Goal: Task Accomplishment & Management: Complete application form

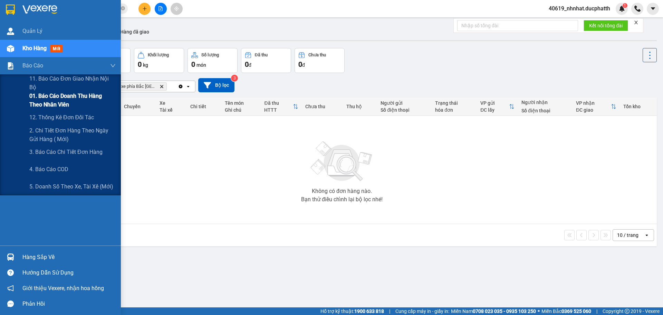
click at [45, 99] on span "01. Báo cáo doanh thu hàng theo nhân viên" at bounding box center [72, 99] width 86 height 17
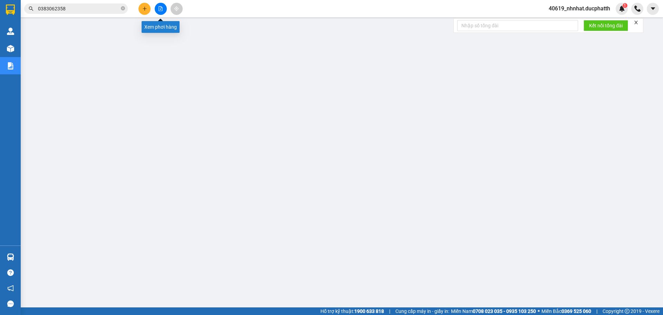
click at [165, 5] on button at bounding box center [161, 9] width 12 height 12
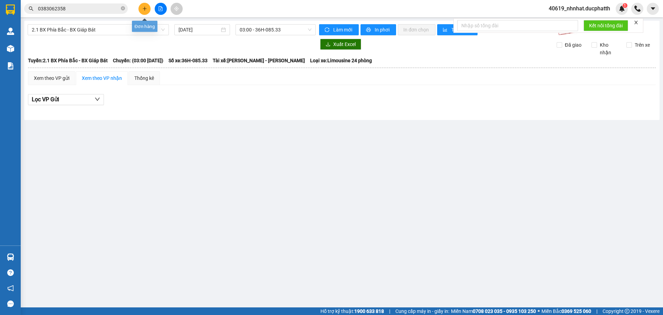
click at [147, 11] on button at bounding box center [144, 9] width 12 height 12
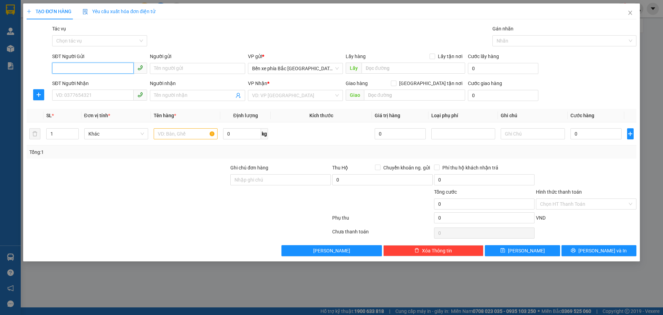
click at [97, 69] on input "SĐT Người Gửi" at bounding box center [92, 67] width 81 height 11
paste input "0968216721"
type input "0968216721"
click at [194, 69] on input "Người gửi" at bounding box center [197, 68] width 95 height 11
paste input "[PERSON_NAME]"
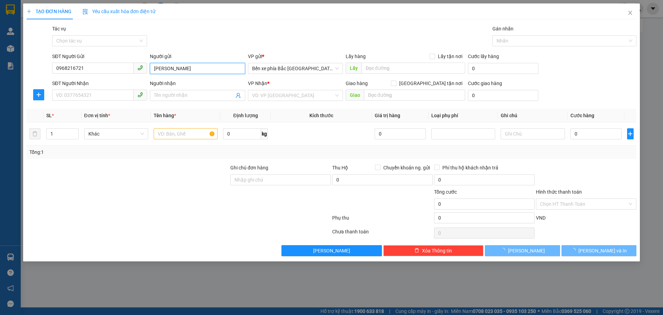
type input "[PERSON_NAME]"
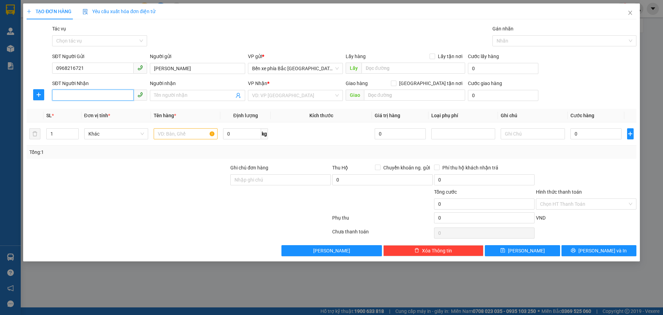
click at [75, 97] on input "SĐT Người Nhận" at bounding box center [92, 94] width 81 height 11
paste input "0812305555"
type input "0812305555"
click at [181, 95] on input "Người nhận" at bounding box center [194, 95] width 80 height 8
paste input "A DUY ANH"
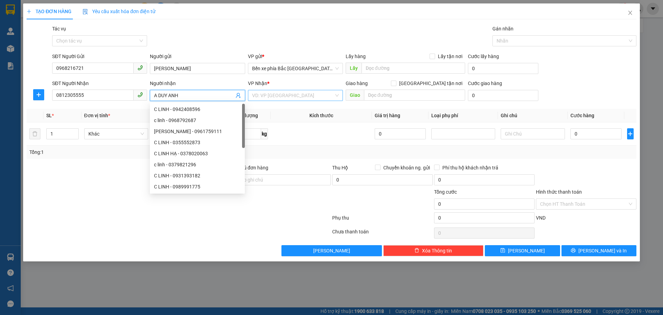
type input "A DUY ANH"
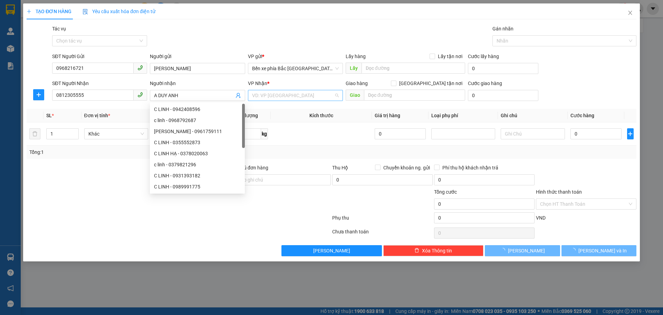
click at [291, 99] on input "search" at bounding box center [293, 95] width 82 height 10
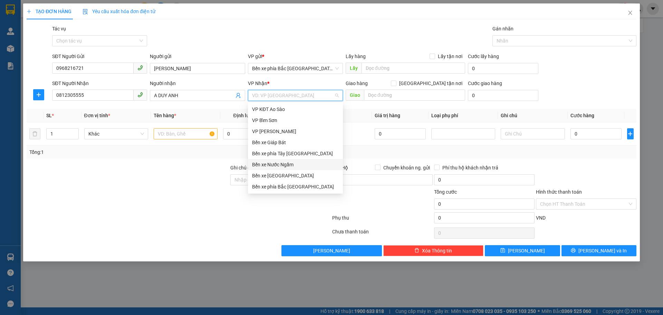
click at [281, 164] on div "Bến xe Nước Ngầm" at bounding box center [295, 165] width 87 height 8
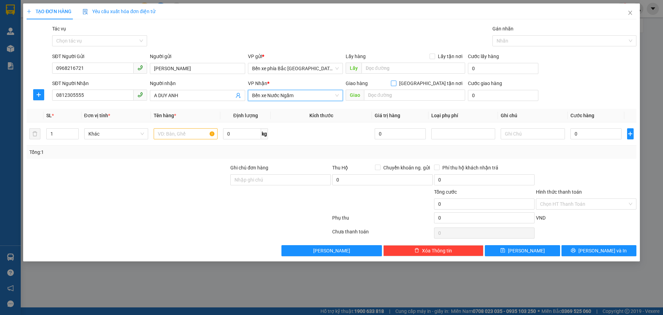
click at [396, 81] on input "Giao tận nơi" at bounding box center [393, 82] width 5 height 5
checkbox input "true"
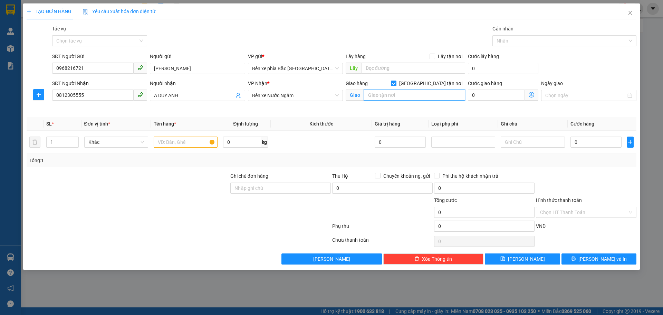
click at [413, 96] on input "text" at bounding box center [414, 94] width 101 height 11
click at [405, 99] on input "text" at bounding box center [414, 94] width 101 height 11
paste input "Ngách 50 Ng. 310 Đ. Nghi Tàm, Yên Phụ, Tây Hồ, Hà Nội, Việt Nam"
type input "Ngách 50 Ng. 310 Đ. Nghi Tàm, Yên Phụ, Tây Hồ, Hà Nội, Việt Nam"
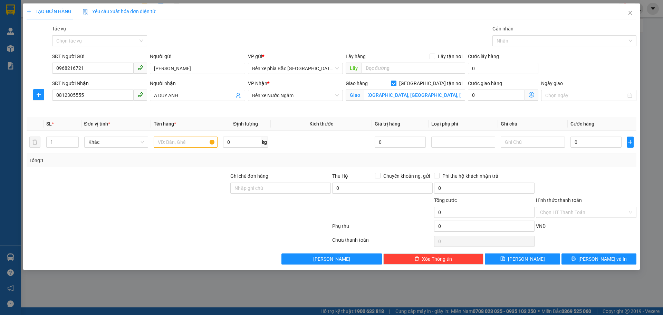
click at [530, 95] on icon "dollar-circle" at bounding box center [532, 95] width 6 height 6
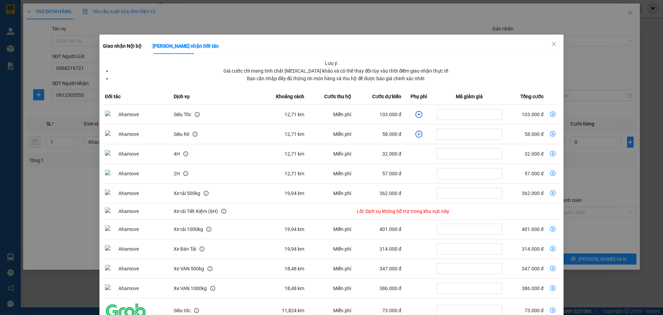
click at [416, 113] on icon "plus-circle" at bounding box center [418, 114] width 7 height 7
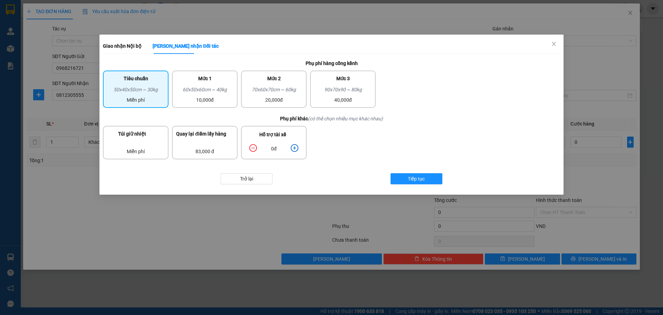
click at [294, 149] on icon "plus-circle" at bounding box center [295, 148] width 8 height 8
click at [413, 178] on span "Tiếp tục" at bounding box center [416, 179] width 17 height 8
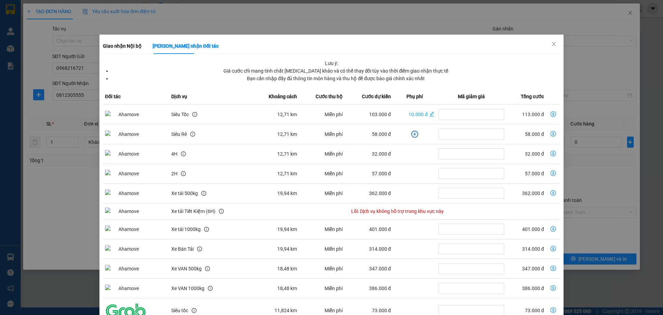
click at [546, 113] on td "dollar-circle" at bounding box center [553, 115] width 14 height 20
click at [550, 115] on icon "dollar-circle" at bounding box center [553, 114] width 6 height 6
type input "113.000"
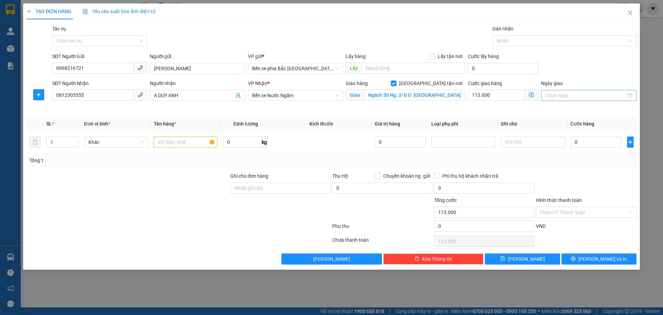
click at [585, 96] on input "Ngày giao" at bounding box center [585, 95] width 80 height 8
type input "[DATE]"
click at [565, 156] on div "13" at bounding box center [564, 156] width 8 height 8
click at [590, 146] on input "0" at bounding box center [595, 141] width 51 height 11
type input "5"
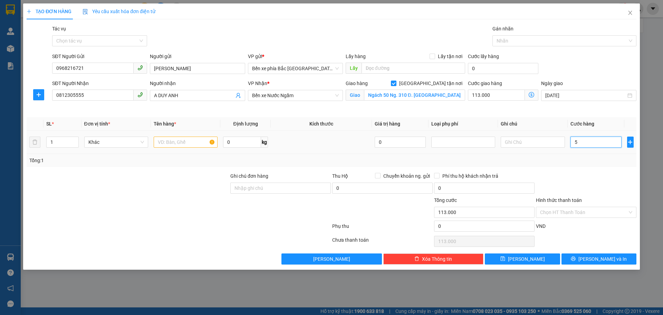
type input "113.005"
type input "52"
type input "113.052"
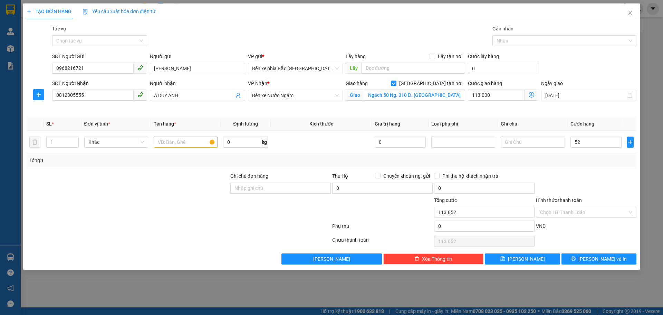
type input "52.000"
type input "165.000"
click at [591, 156] on div "Tổng: 1" at bounding box center [331, 160] width 604 height 8
click at [579, 143] on input "52.000" at bounding box center [595, 141] width 51 height 11
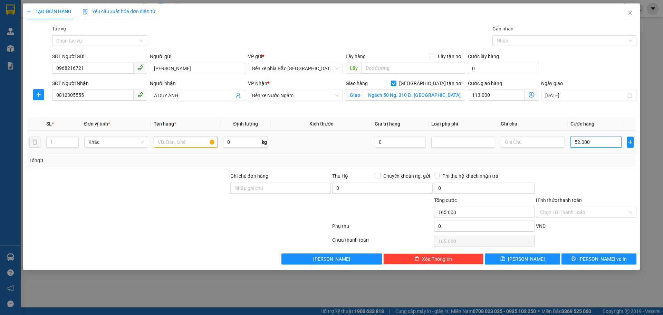
click at [581, 143] on input "52.000" at bounding box center [595, 141] width 51 height 11
click at [579, 142] on input "52.000" at bounding box center [595, 141] width 51 height 11
click at [591, 175] on div at bounding box center [586, 184] width 102 height 24
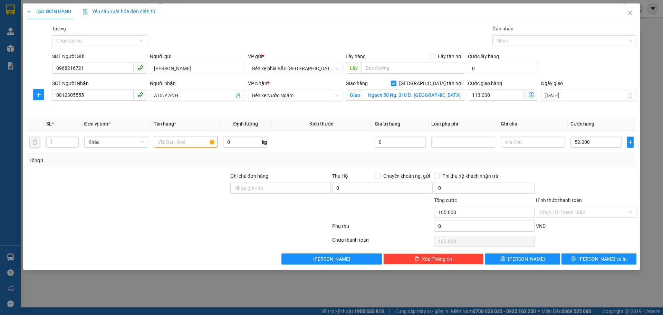
click at [544, 123] on th "Ghi chú" at bounding box center [532, 123] width 69 height 13
click at [534, 261] on button "Lưu" at bounding box center [522, 258] width 75 height 11
click at [164, 144] on input "text" at bounding box center [186, 141] width 64 height 11
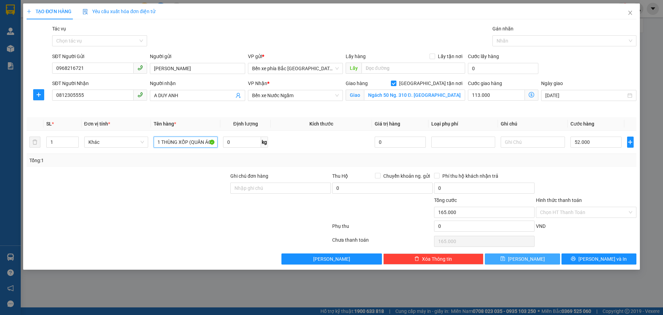
type input "1 THÙNG XỐP (QUẦN ÁO)"
click at [511, 260] on button "Lưu" at bounding box center [522, 258] width 75 height 11
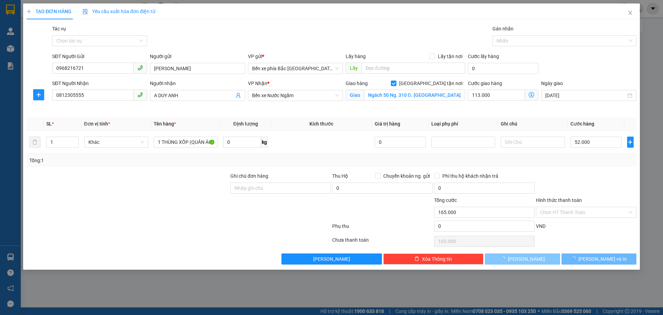
checkbox input "false"
type input "0"
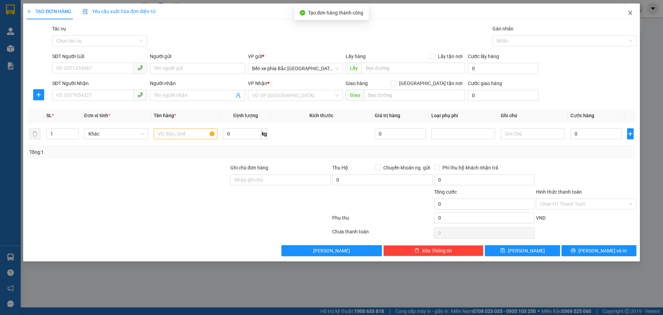
drag, startPoint x: 631, startPoint y: 9, endPoint x: 604, endPoint y: 27, distance: 32.8
click at [631, 9] on span "Close" at bounding box center [629, 12] width 19 height 19
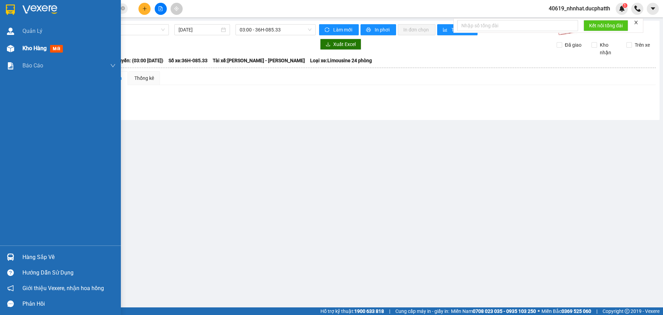
click at [39, 47] on span "Kho hàng" at bounding box center [34, 48] width 24 height 7
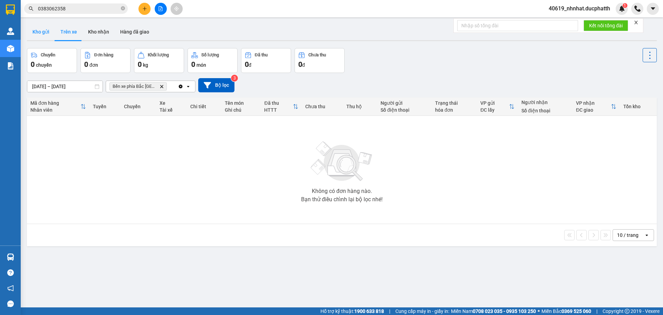
click at [48, 33] on button "Kho gửi" at bounding box center [41, 31] width 28 height 17
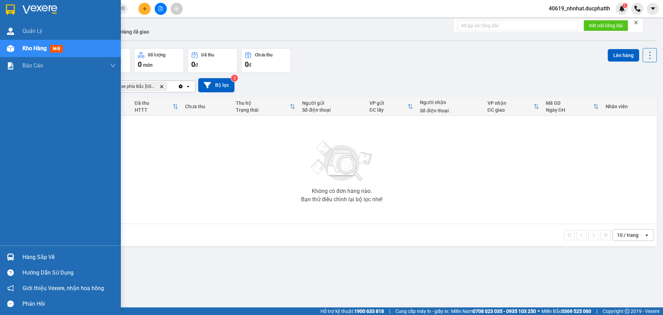
click at [14, 48] on div at bounding box center [10, 48] width 12 height 12
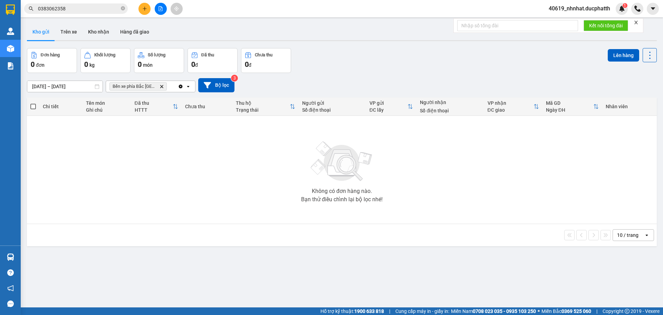
click at [49, 32] on button "Kho gửi" at bounding box center [41, 31] width 28 height 17
click at [162, 82] on span "Bến xe phía Bắc [GEOGRAPHIC_DATA] Delete" at bounding box center [137, 86] width 57 height 8
click at [162, 86] on icon "Bến xe phía Bắc Thanh Hóa, close by backspace" at bounding box center [161, 86] width 3 height 3
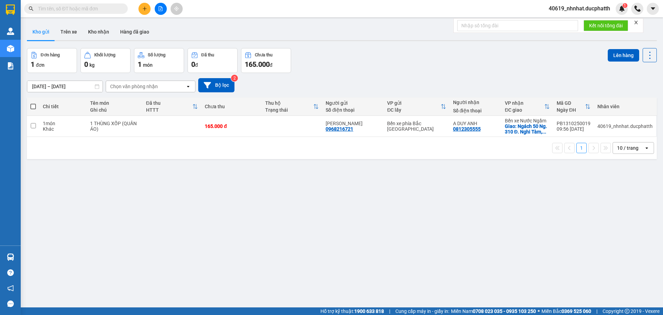
click at [35, 105] on span at bounding box center [33, 107] width 6 height 6
click at [33, 103] on input "checkbox" at bounding box center [33, 103] width 0 height 0
checkbox input "true"
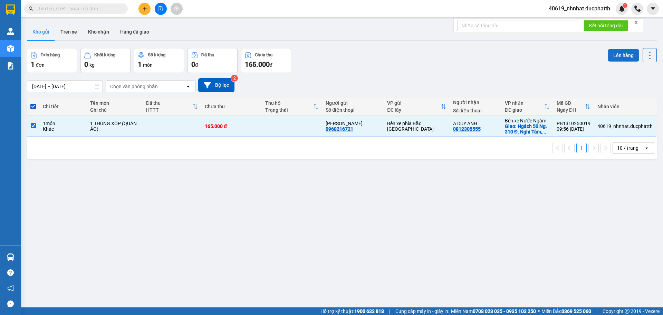
click at [623, 57] on button "Lên hàng" at bounding box center [623, 55] width 31 height 12
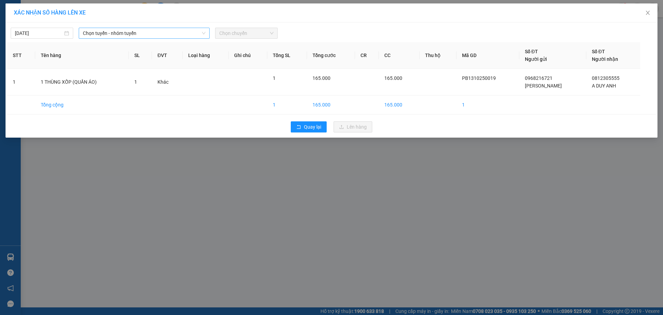
click at [169, 32] on span "Chọn tuyến - nhóm tuyến" at bounding box center [144, 33] width 123 height 10
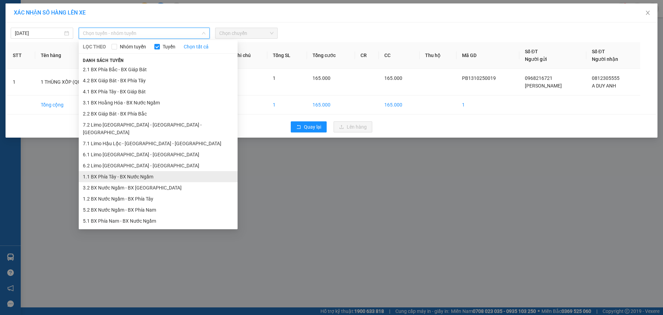
click at [112, 171] on li "1.1 BX Phía Tây - BX Nước Ngầm" at bounding box center [158, 176] width 159 height 11
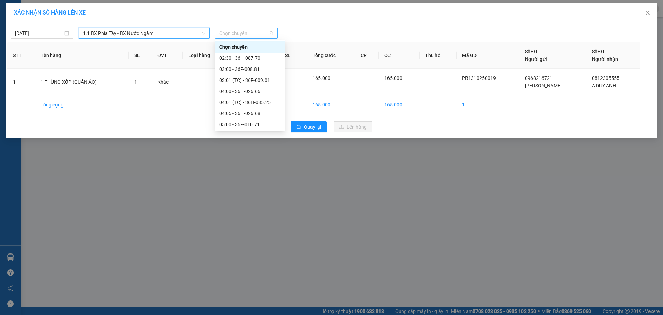
click at [239, 31] on span "Chọn chuyến" at bounding box center [246, 33] width 54 height 10
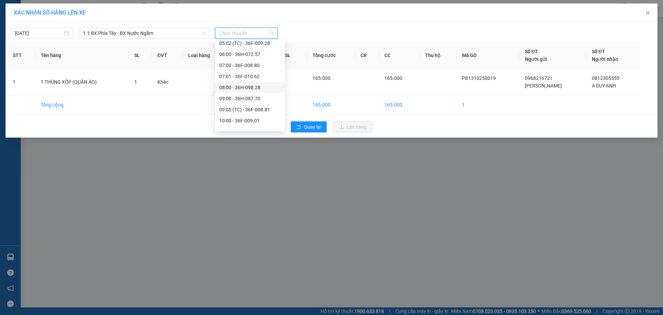
scroll to position [138, 0]
click at [239, 85] on div "11:00 - 36H-026.66" at bounding box center [249, 86] width 61 height 8
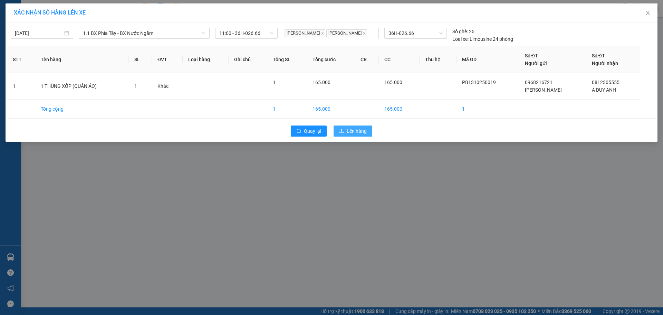
click at [354, 130] on span "Lên hàng" at bounding box center [357, 131] width 20 height 8
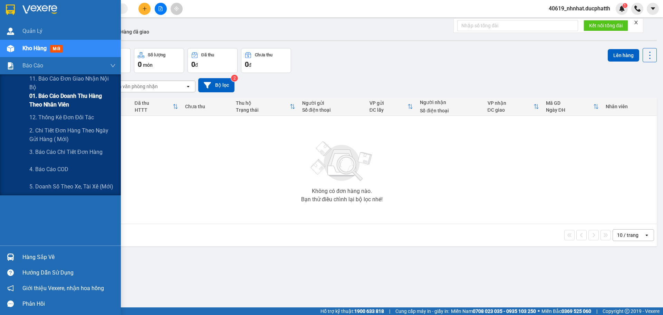
click at [49, 100] on span "01. Báo cáo doanh thu hàng theo nhân viên" at bounding box center [72, 99] width 86 height 17
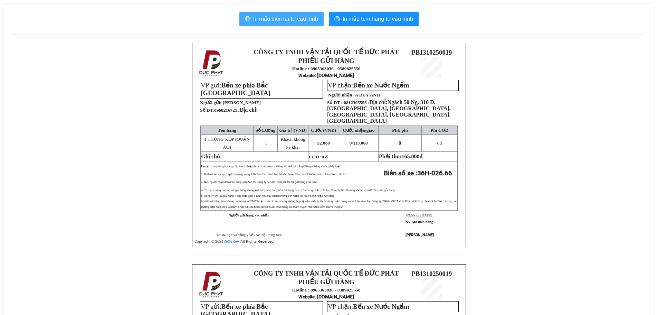
click at [316, 21] on span "In mẫu biên lai tự cấu hình" at bounding box center [285, 19] width 65 height 9
